Goal: Task Accomplishment & Management: Use online tool/utility

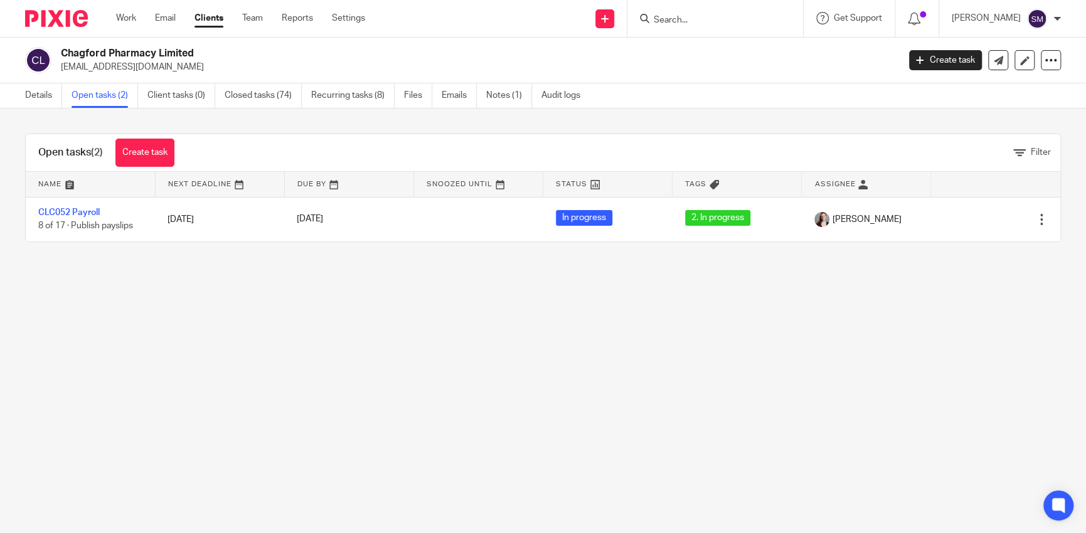
click at [717, 33] on div at bounding box center [716, 18] width 176 height 37
click at [702, 24] on input "Search" at bounding box center [709, 20] width 113 height 11
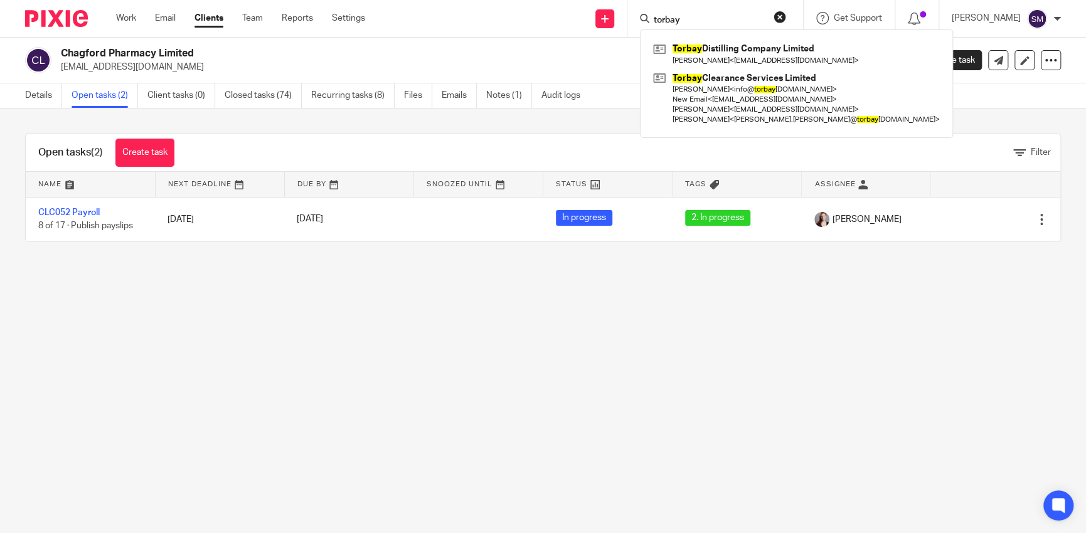
type input "torbay"
click button "submit" at bounding box center [0, 0] width 0 height 0
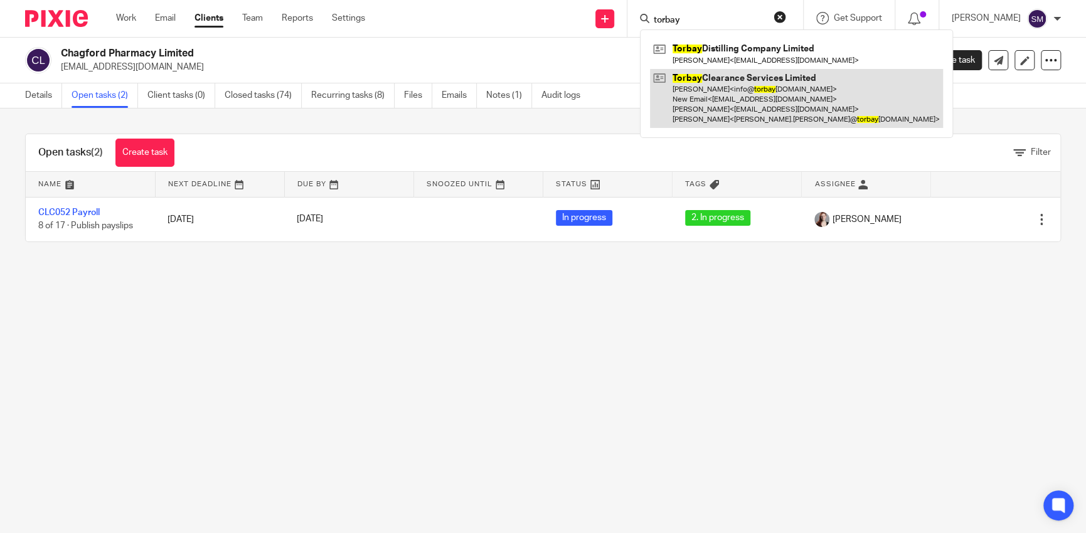
click at [700, 104] on link at bounding box center [796, 99] width 293 height 60
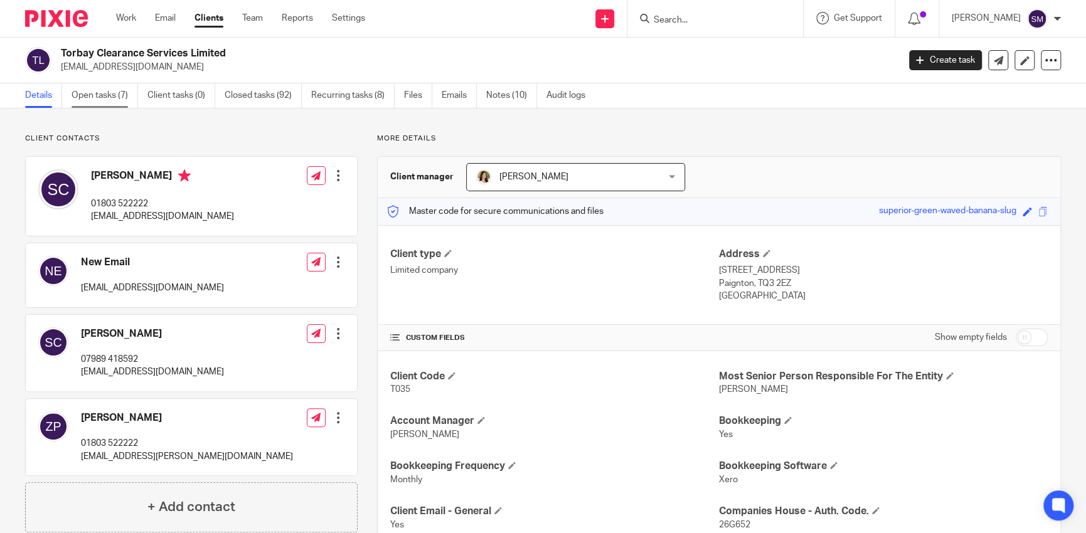
click at [121, 93] on link "Open tasks (7)" at bounding box center [105, 95] width 67 height 24
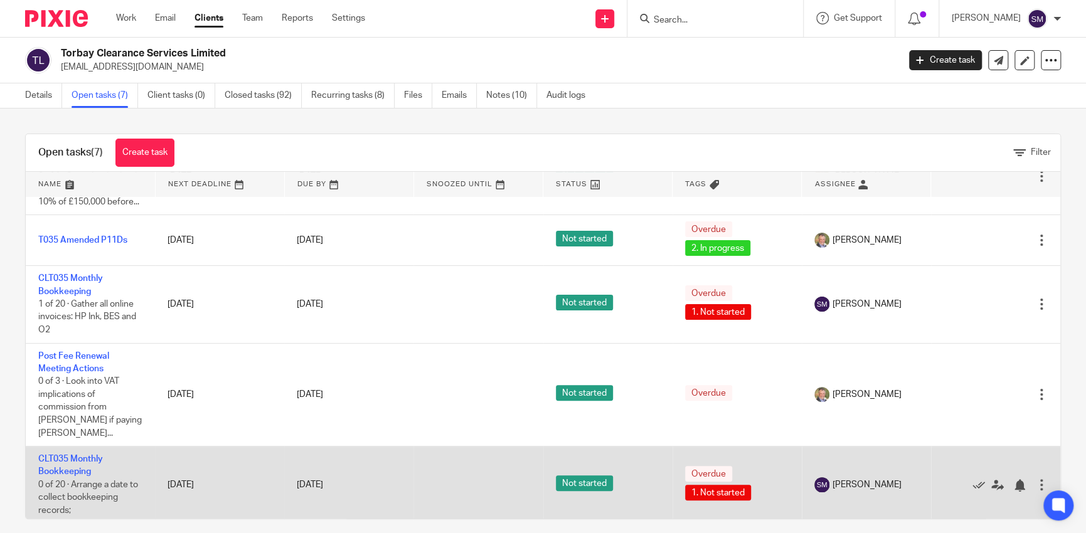
scroll to position [231, 0]
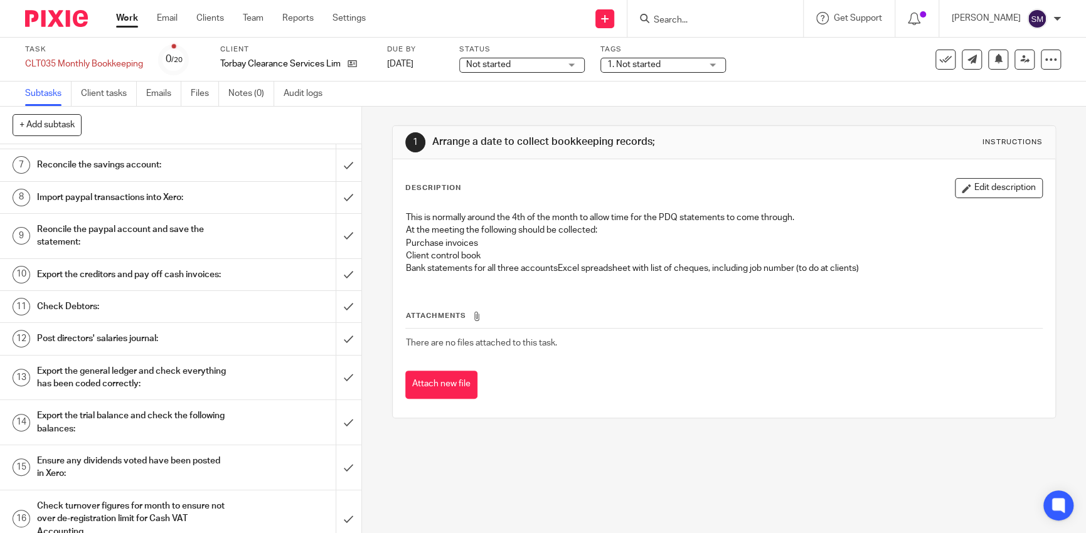
scroll to position [126, 0]
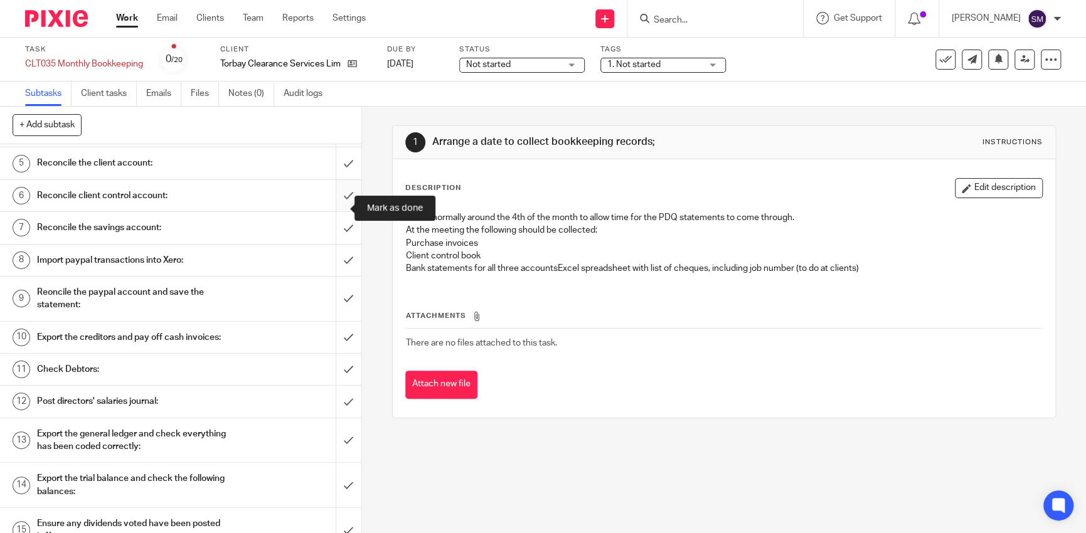
click at [330, 209] on input "submit" at bounding box center [181, 195] width 362 height 31
